Goal: Check status: Check status

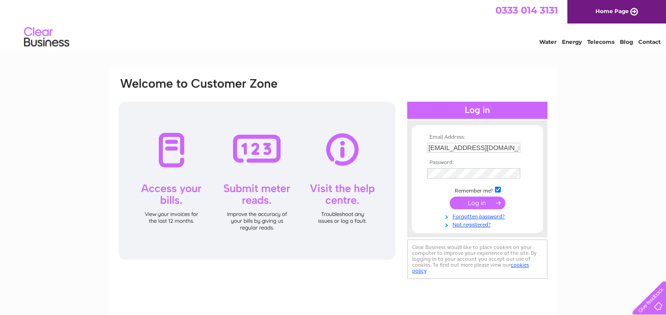
click at [463, 203] on input "submit" at bounding box center [478, 203] width 56 height 13
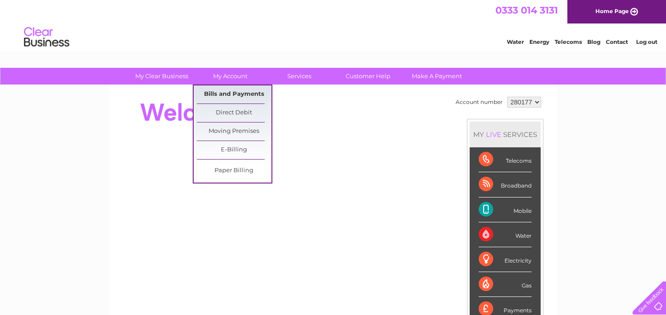
click at [218, 93] on link "Bills and Payments" at bounding box center [234, 94] width 75 height 18
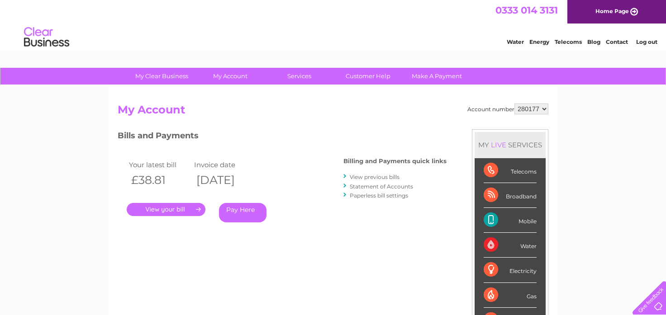
click at [189, 209] on link "." at bounding box center [166, 209] width 79 height 13
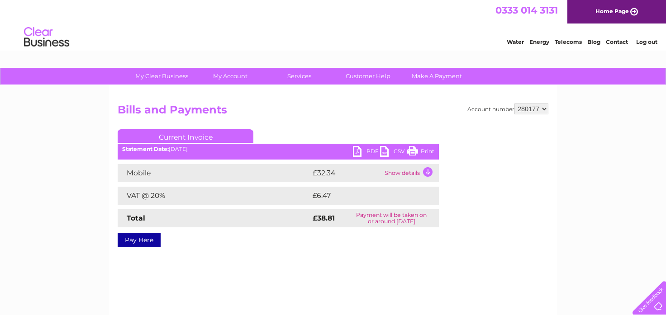
click at [418, 149] on link "Print" at bounding box center [420, 152] width 27 height 13
click at [427, 171] on td "Show details" at bounding box center [410, 173] width 57 height 18
